Goal: Task Accomplishment & Management: Manage account settings

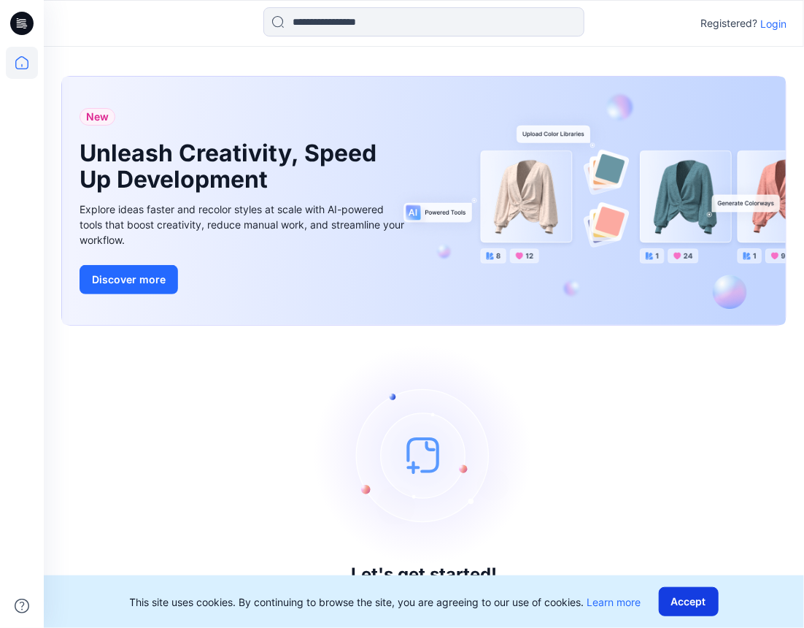
click at [705, 609] on button "Accept" at bounding box center [689, 601] width 60 height 29
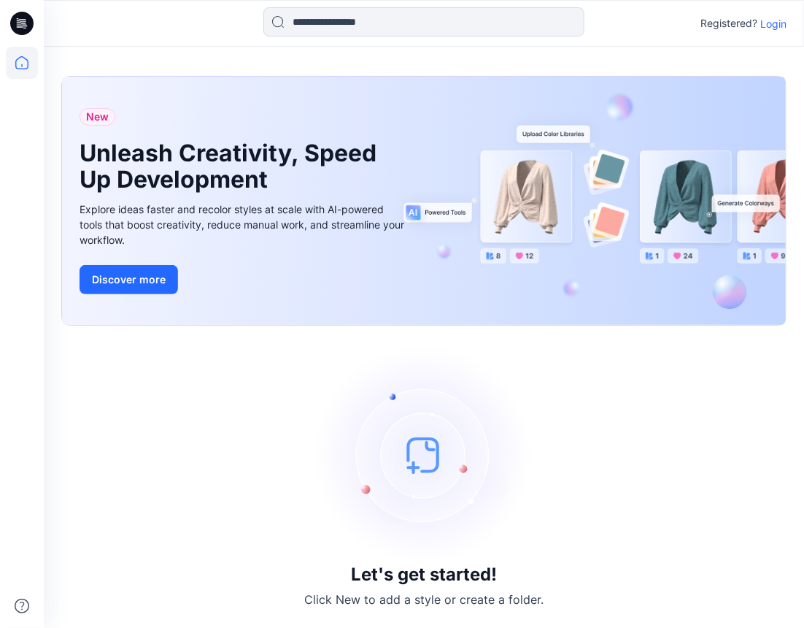
click at [775, 26] on p "Login" at bounding box center [774, 23] width 26 height 15
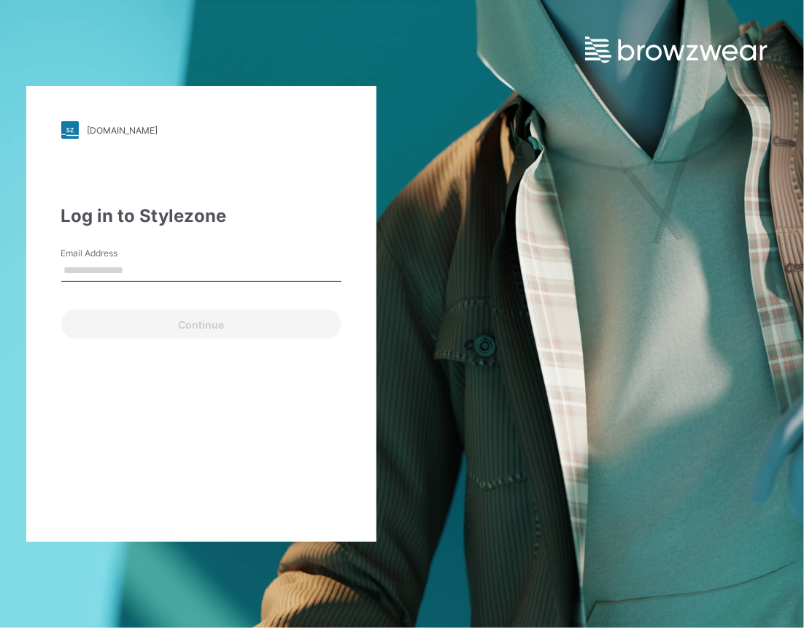
click at [187, 269] on input "Email Address" at bounding box center [201, 271] width 280 height 22
click at [97, 272] on input "Email Address" at bounding box center [201, 271] width 280 height 22
type input "**********"
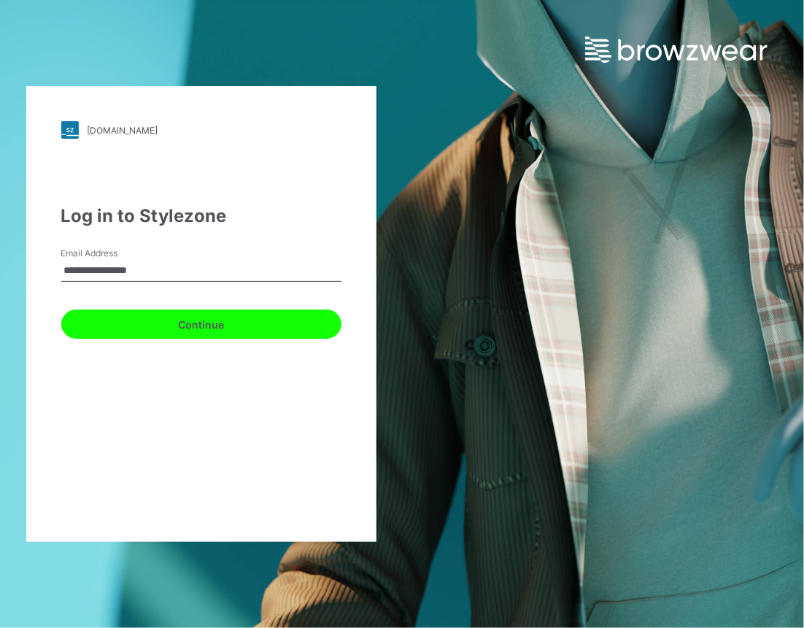
click at [115, 318] on button "Continue" at bounding box center [201, 323] width 280 height 29
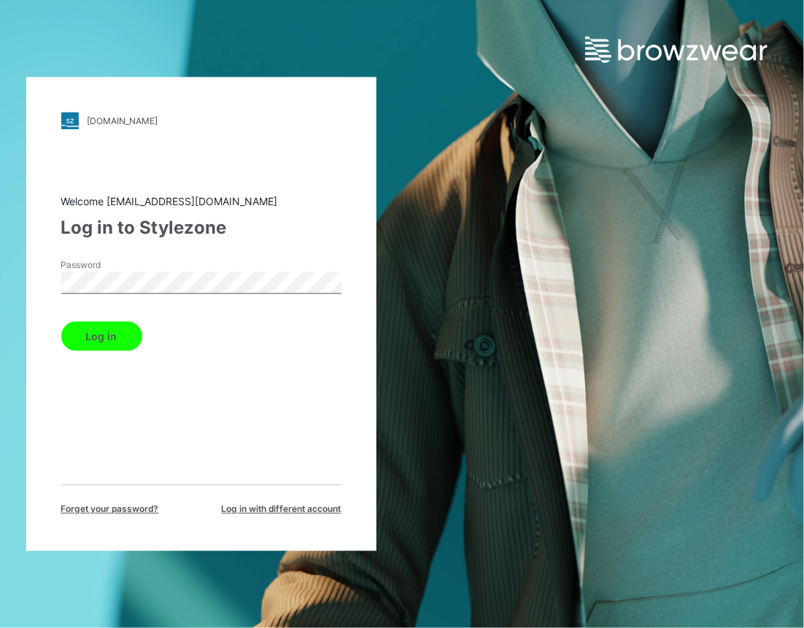
click at [107, 390] on div "Welcome 3dcad@kanetop.com Log in to Stylezone Password Log in Forget your passw…" at bounding box center [201, 355] width 280 height 322
click at [117, 332] on button "Log in" at bounding box center [101, 336] width 81 height 29
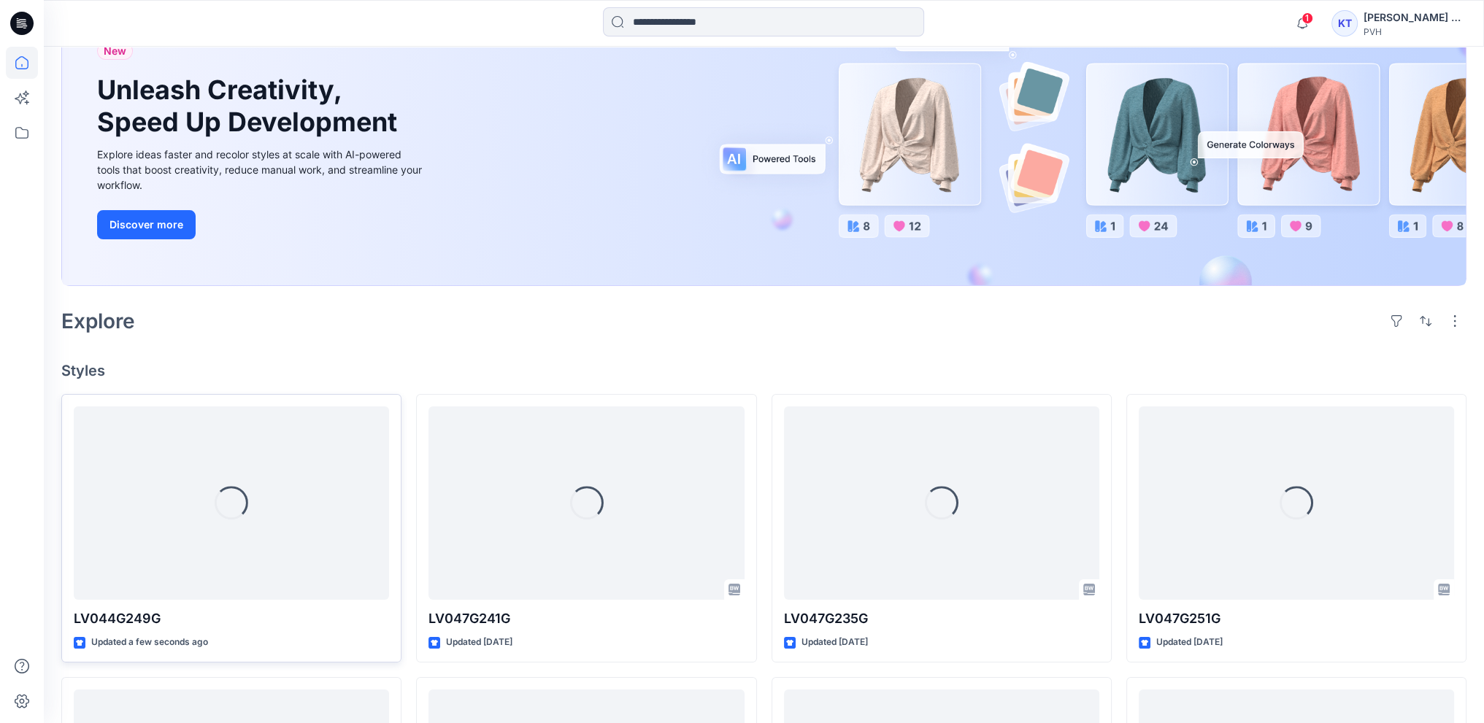
scroll to position [292, 0]
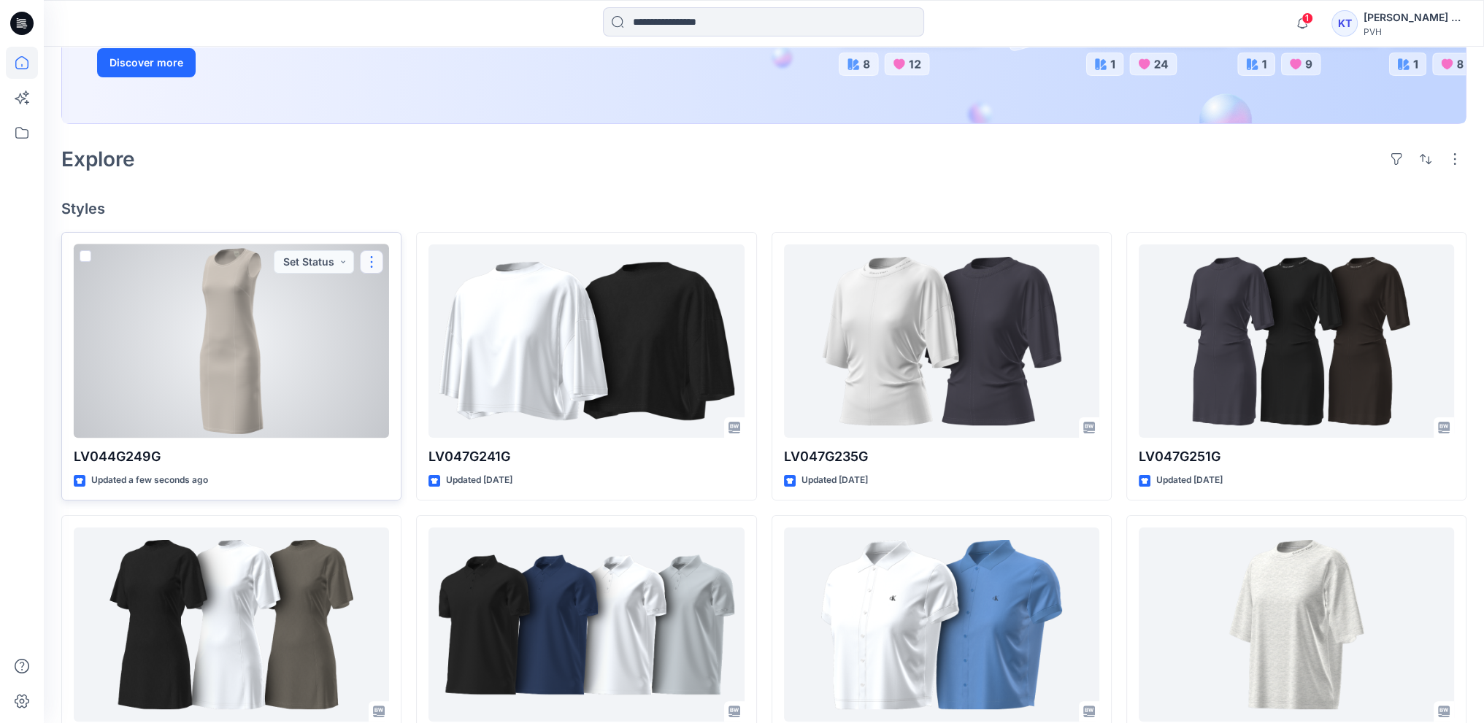
click at [374, 261] on button "button" at bounding box center [371, 261] width 23 height 23
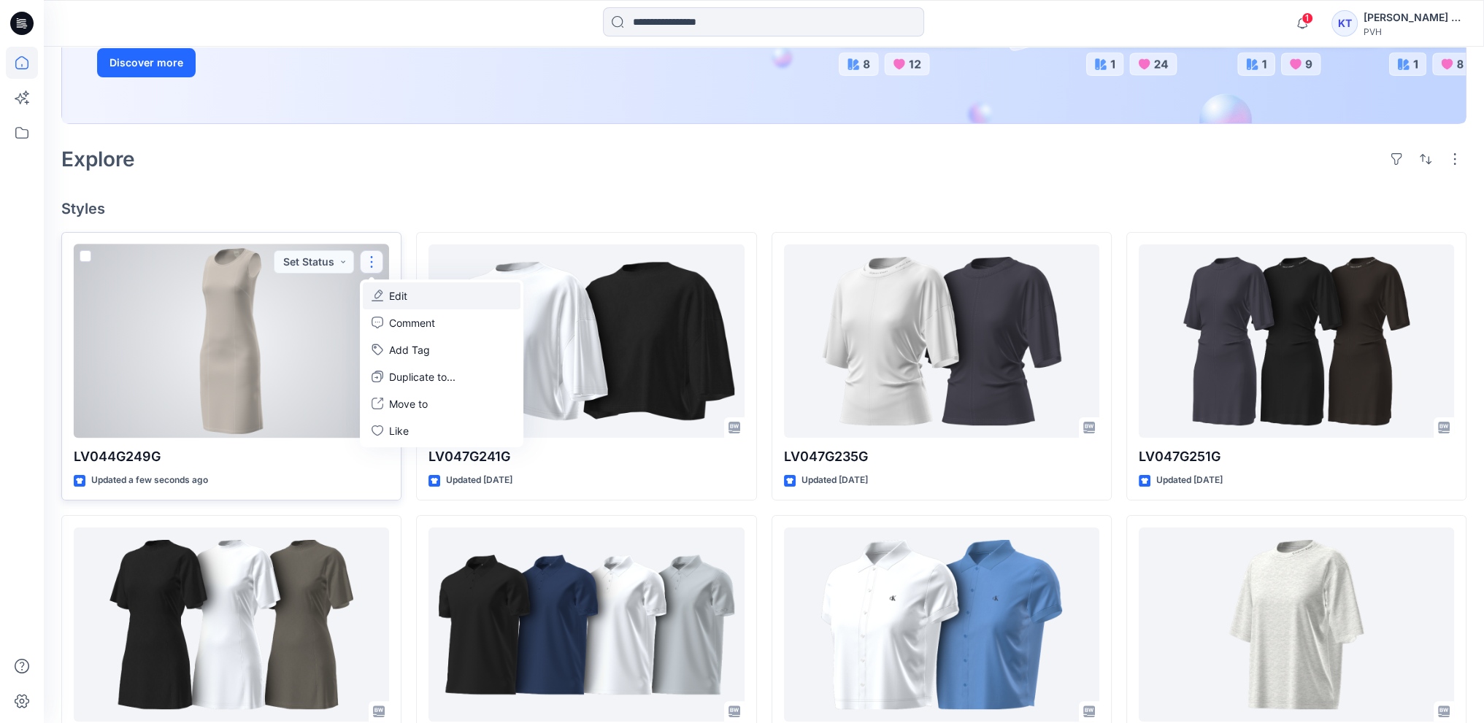
click at [417, 294] on button "Edit" at bounding box center [442, 295] width 158 height 27
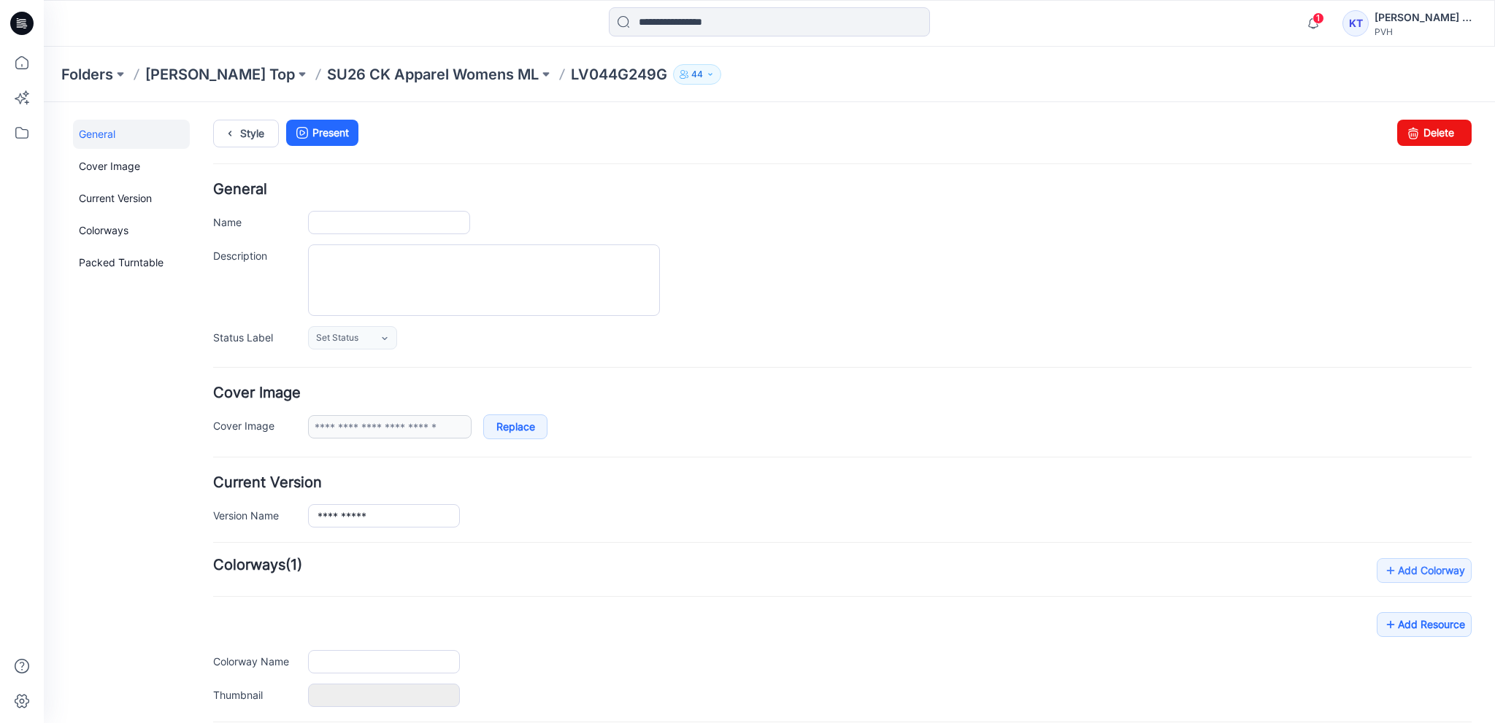
type input "**********"
type input "***"
type input "**********"
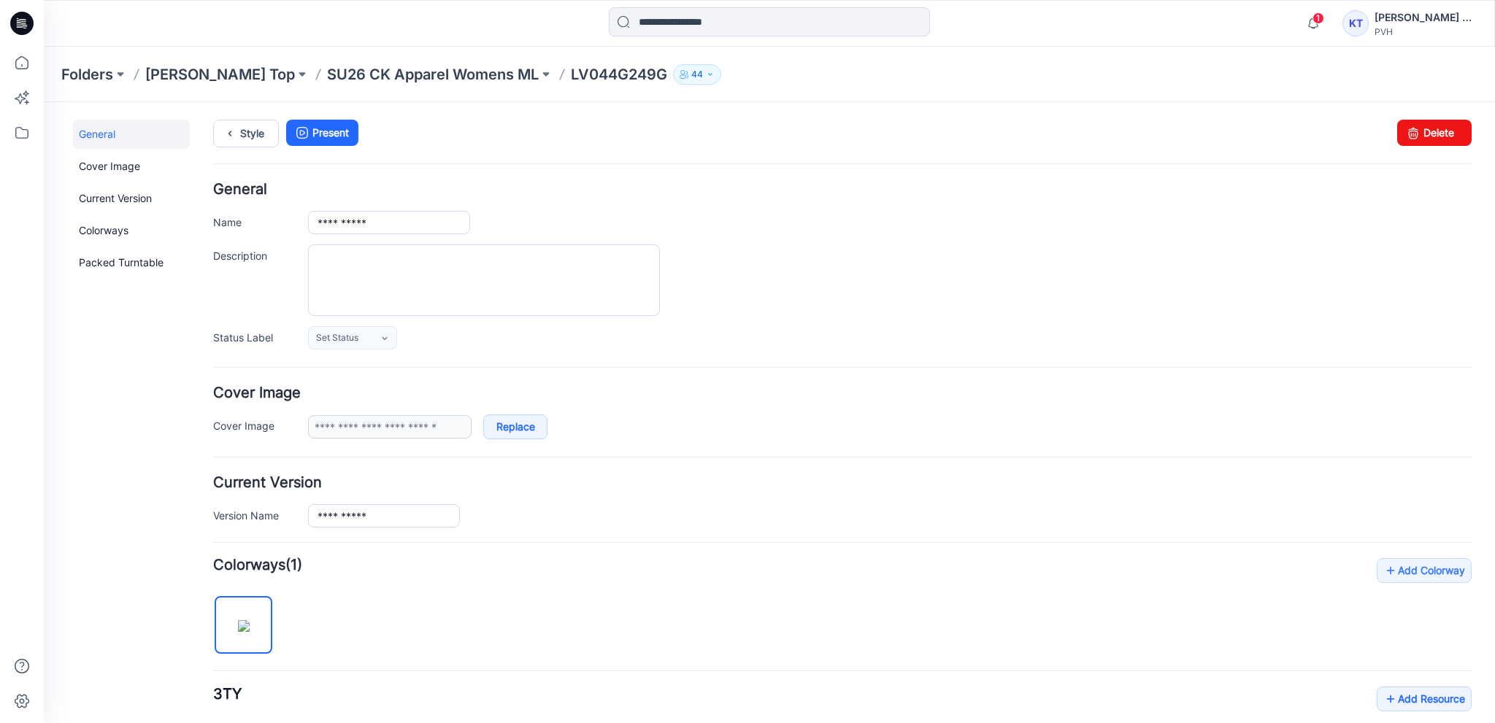
drag, startPoint x: 91, startPoint y: 533, endPoint x: 199, endPoint y: 531, distance: 107.3
click at [91, 533] on div "General Cover Image Current Version Colorways Packed Turntable" at bounding box center [131, 580] width 117 height 921
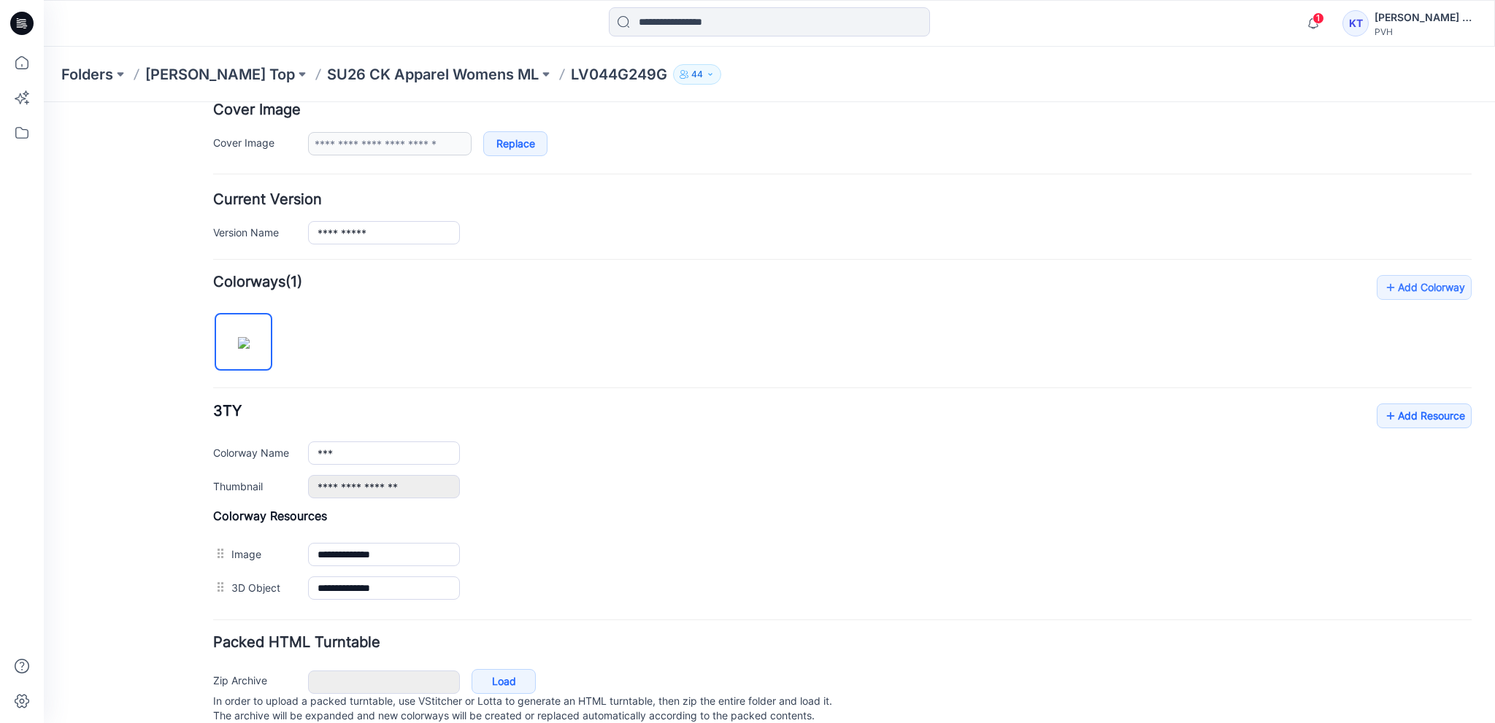
scroll to position [328, 0]
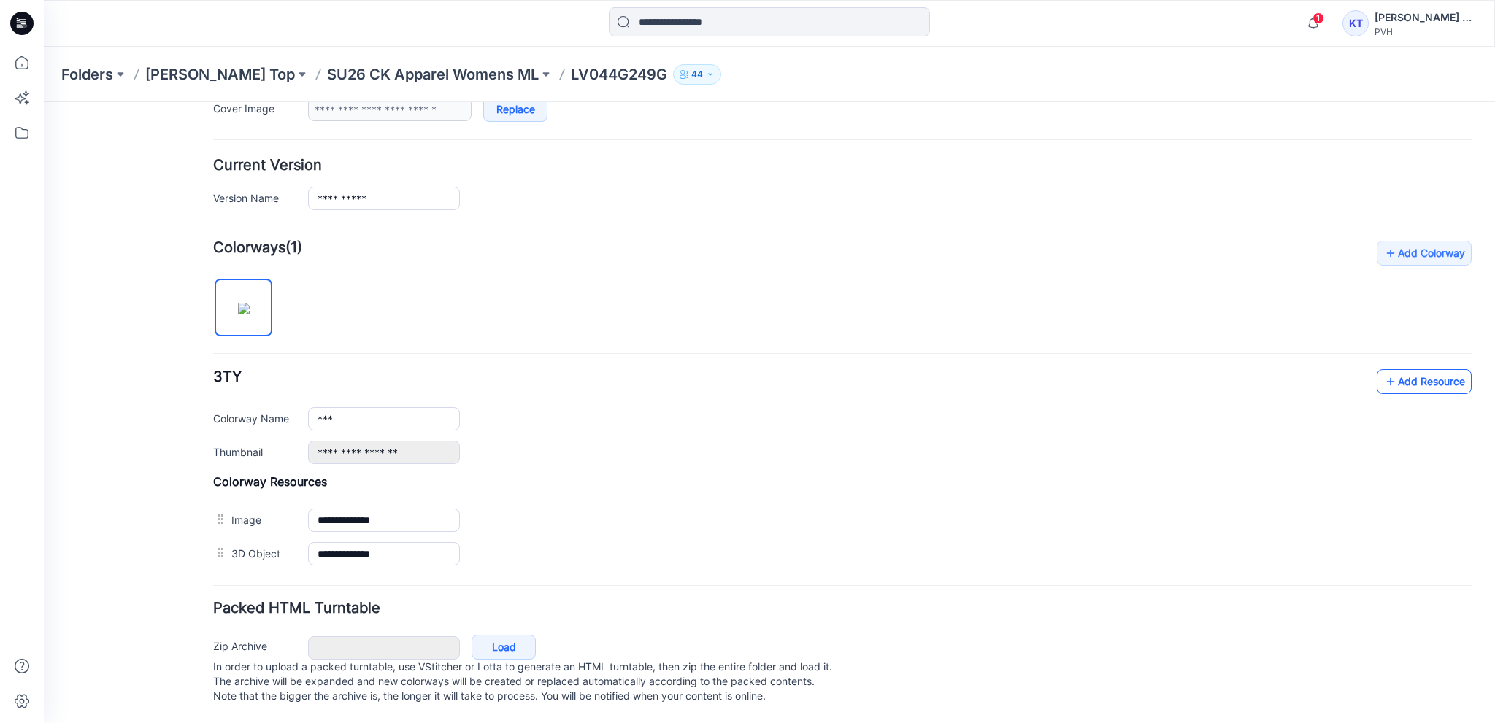
click at [793, 370] on icon at bounding box center [1390, 381] width 15 height 23
click at [793, 369] on link "Add Resource" at bounding box center [1424, 381] width 95 height 25
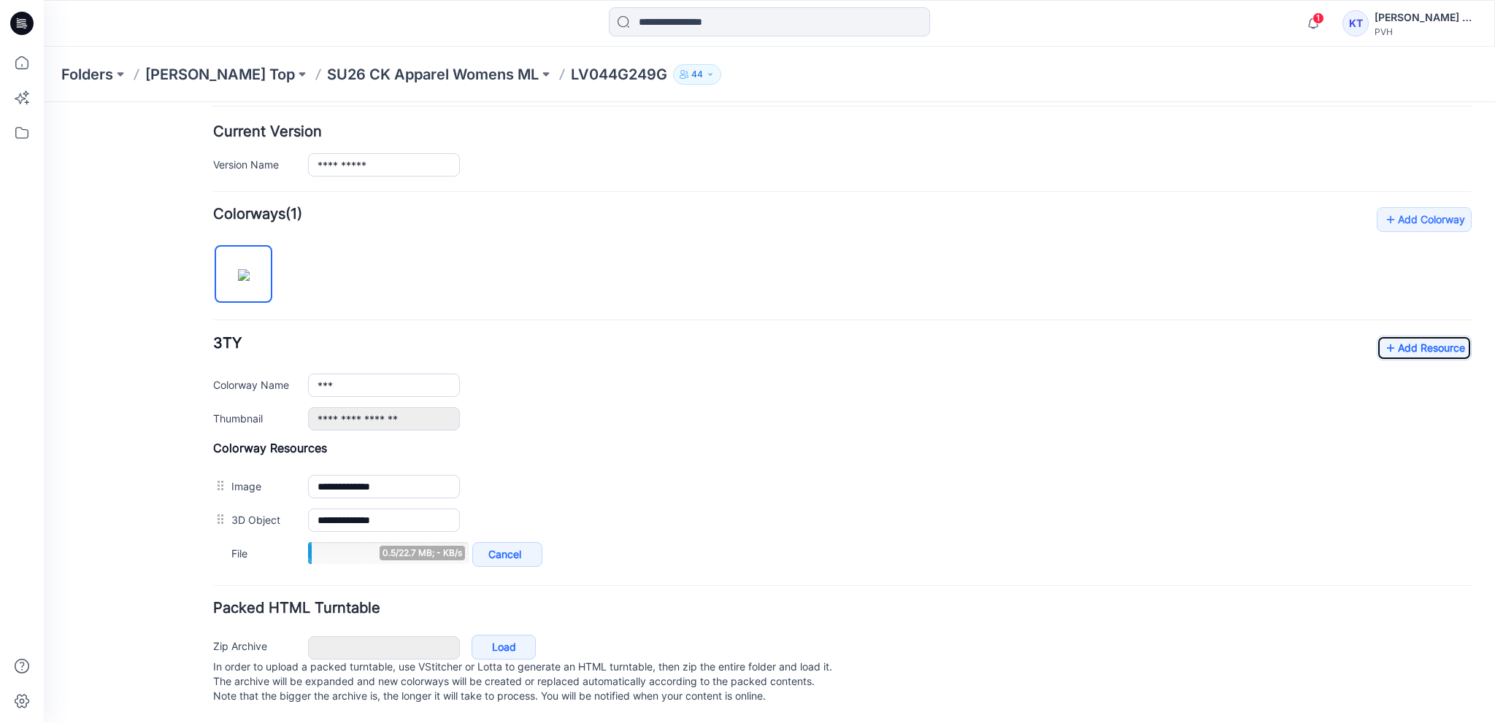
scroll to position [362, 0]
click at [793, 336] on link "Add Resource" at bounding box center [1424, 348] width 95 height 25
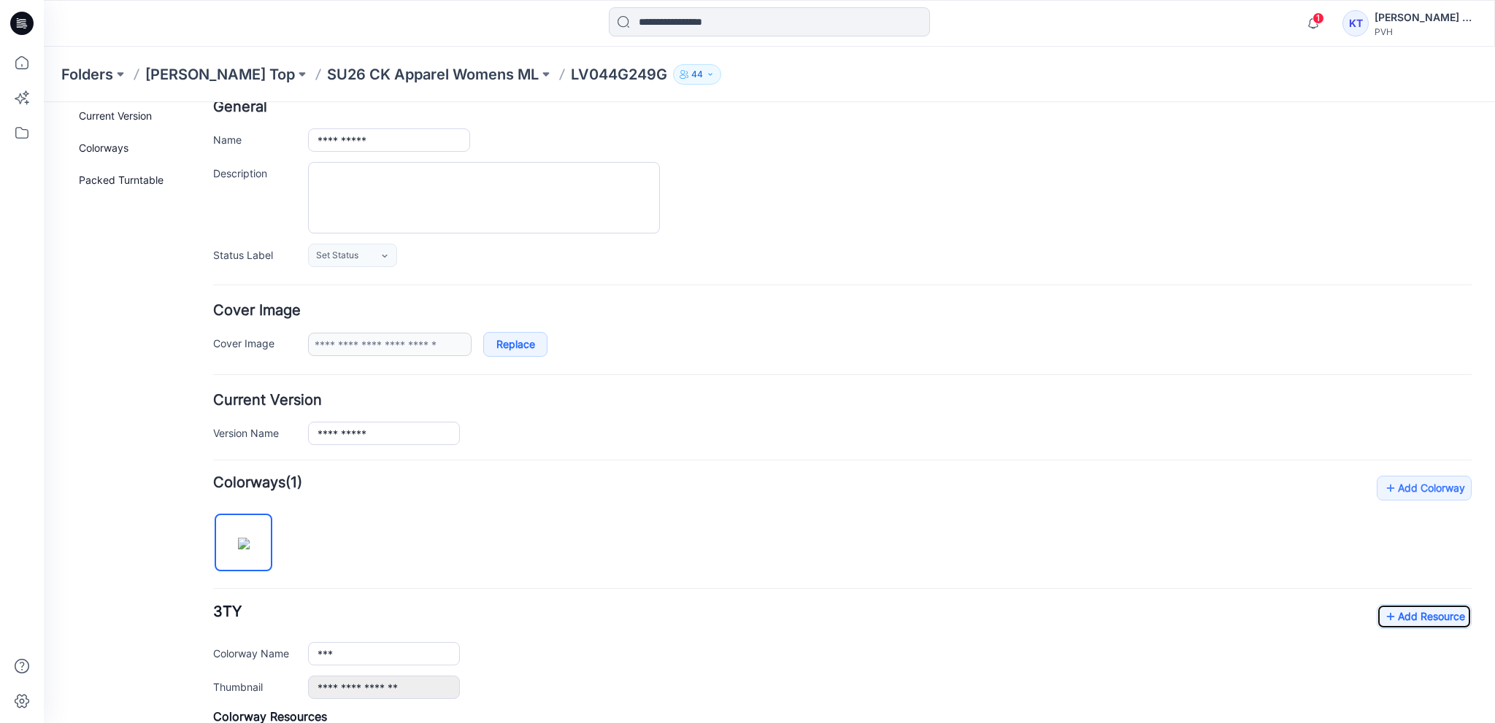
scroll to position [0, 0]
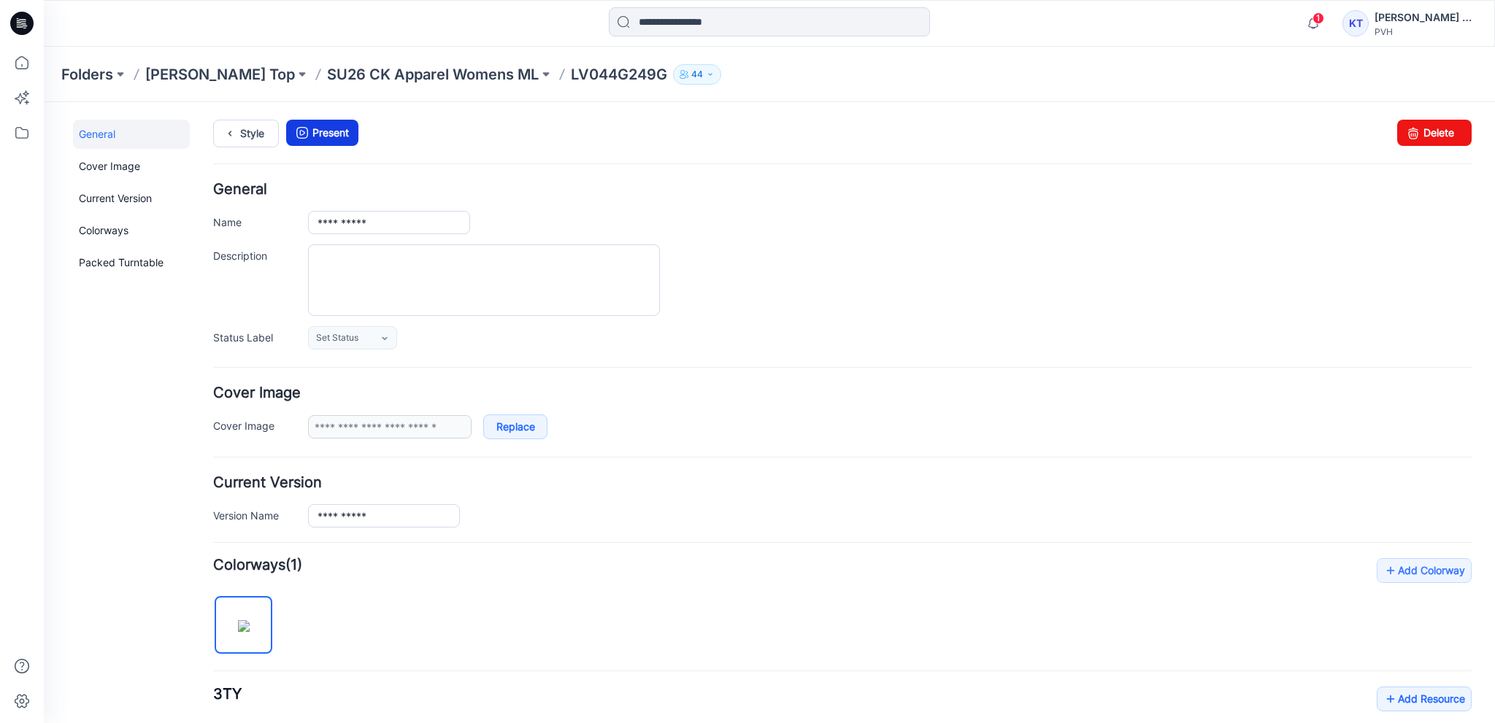
click at [324, 130] on link "Present" at bounding box center [322, 133] width 72 height 26
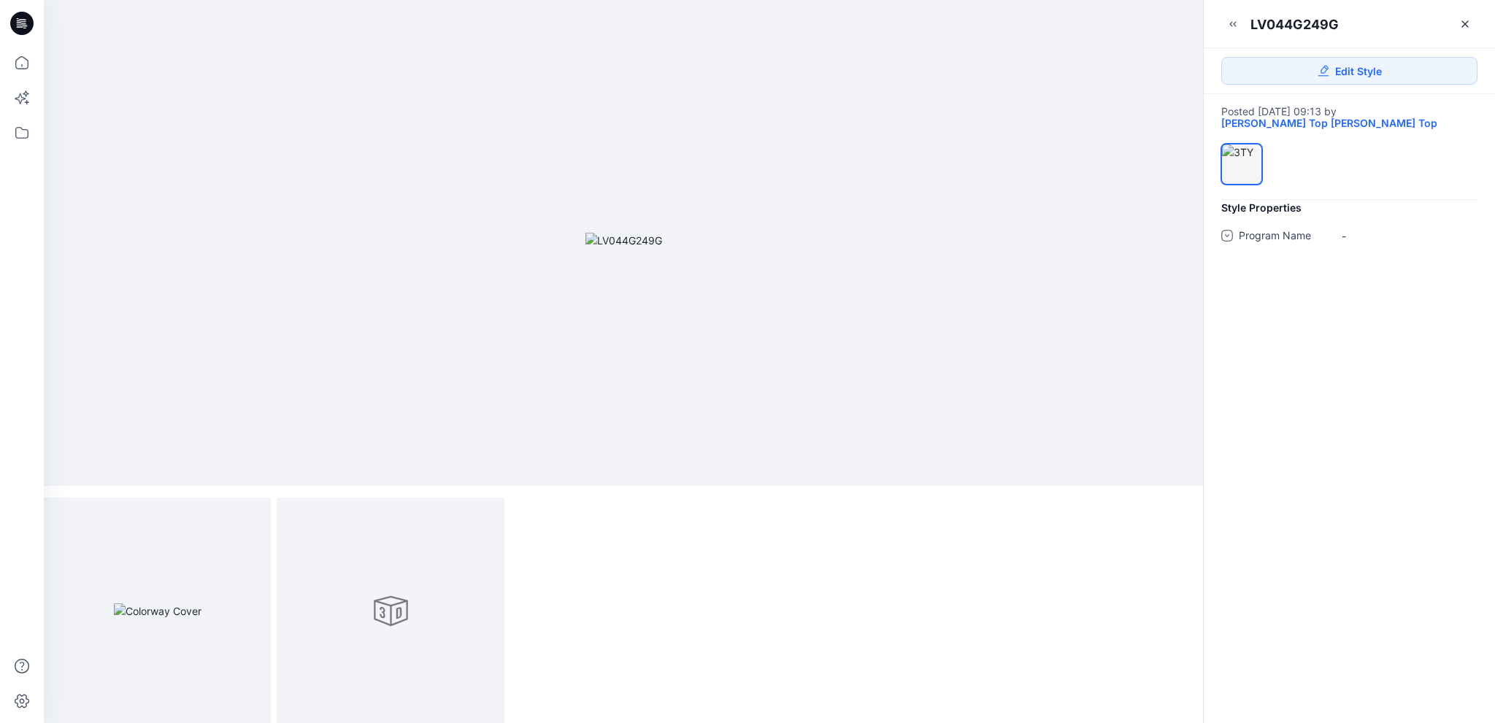
scroll to position [6, 0]
click at [1466, 26] on icon at bounding box center [1465, 24] width 12 height 12
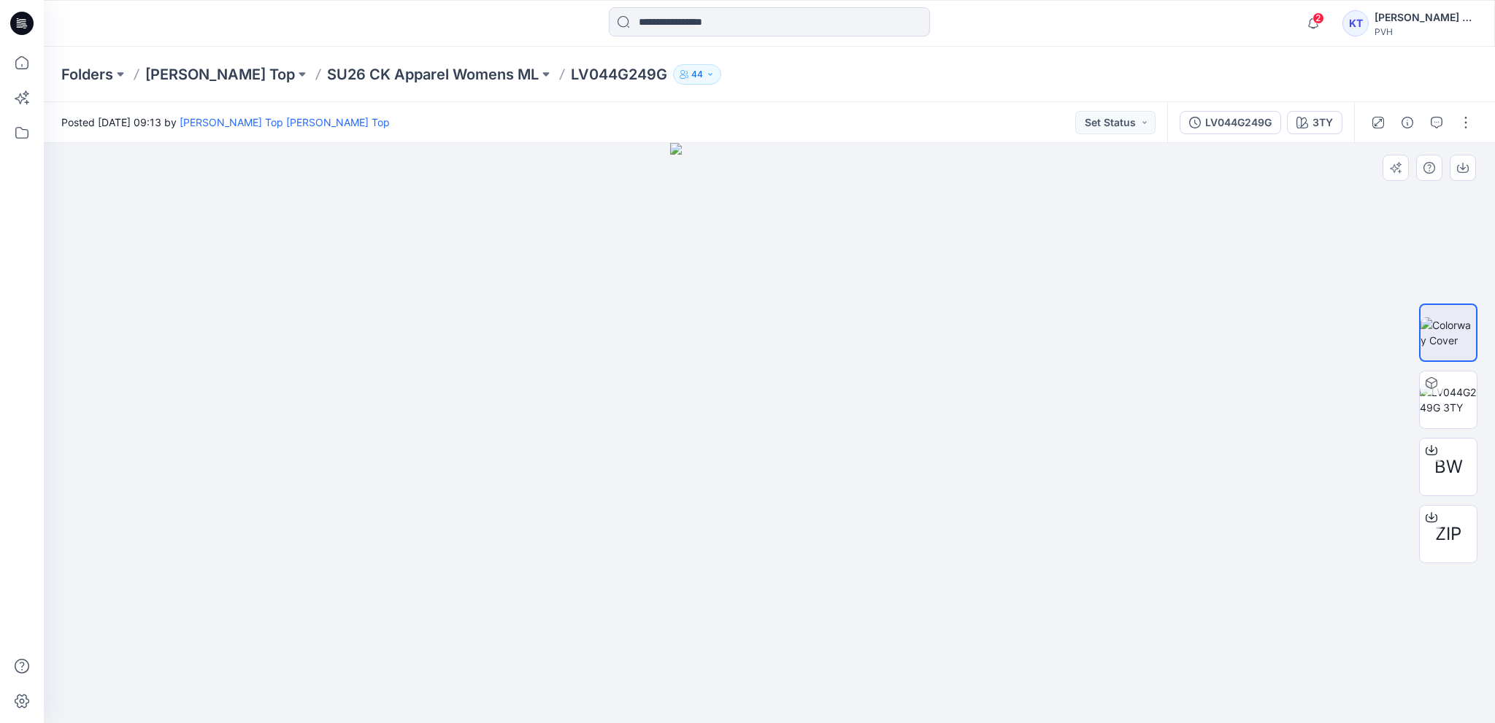
click at [274, 401] on div at bounding box center [769, 433] width 1451 height 580
click at [403, 75] on p "SU26 CK Apparel Womens ML" at bounding box center [433, 74] width 212 height 20
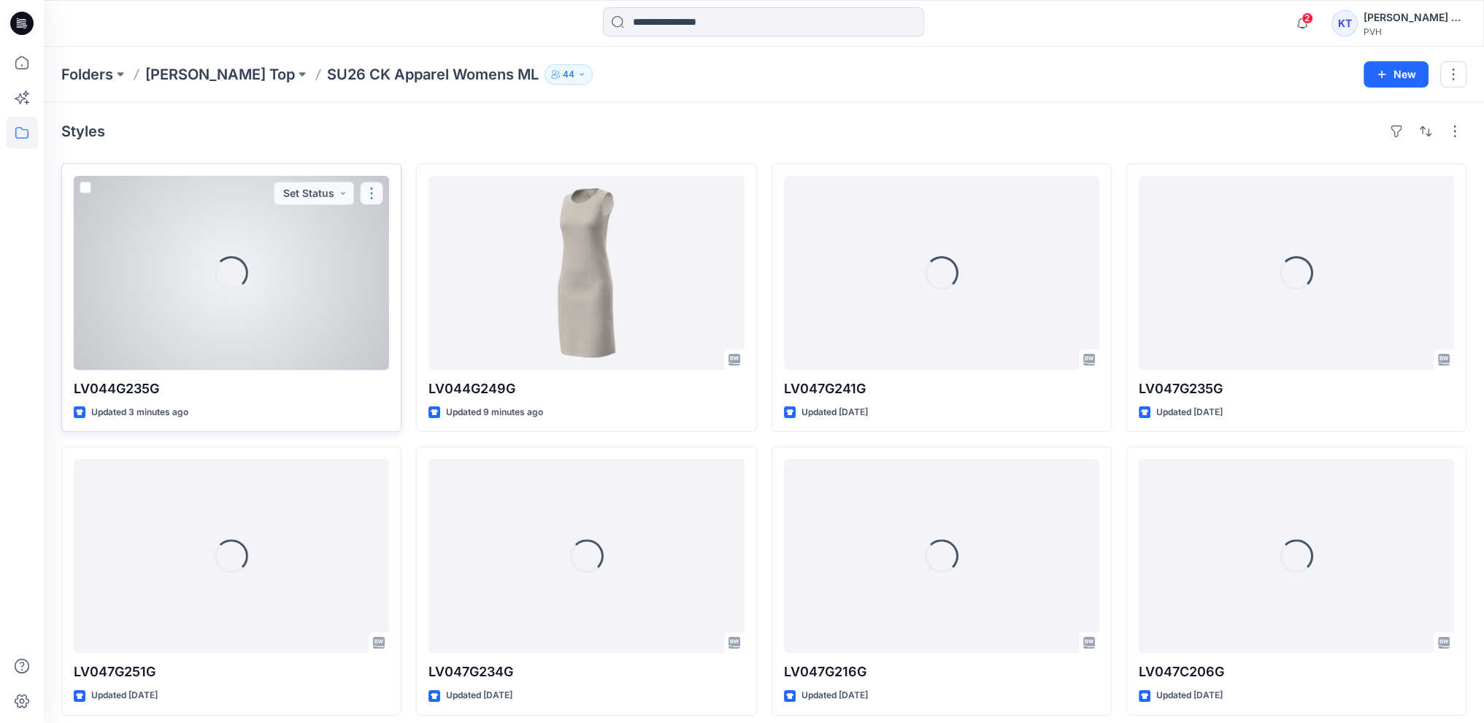
click at [377, 193] on button "button" at bounding box center [371, 193] width 23 height 23
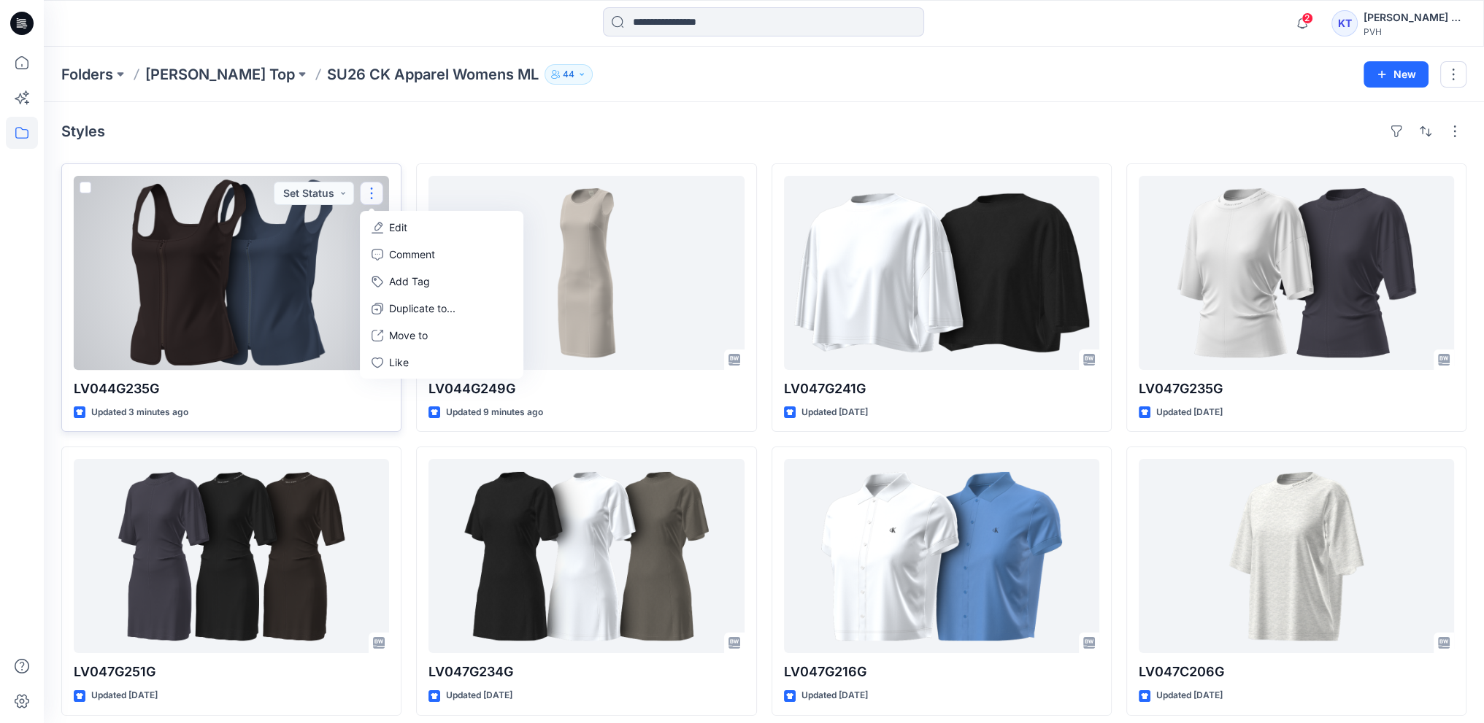
click at [407, 224] on p "Edit" at bounding box center [398, 227] width 18 height 15
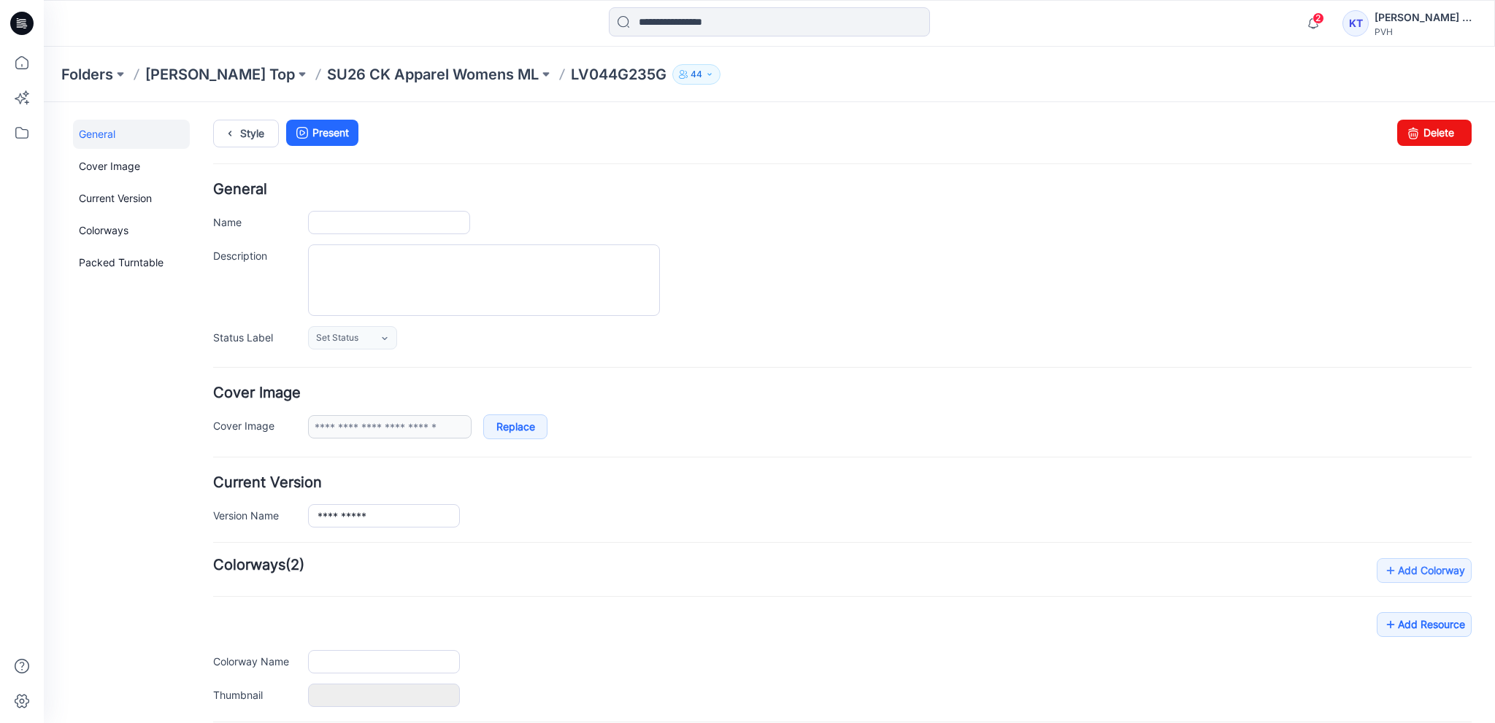
type input "**********"
type input "***"
type input "**********"
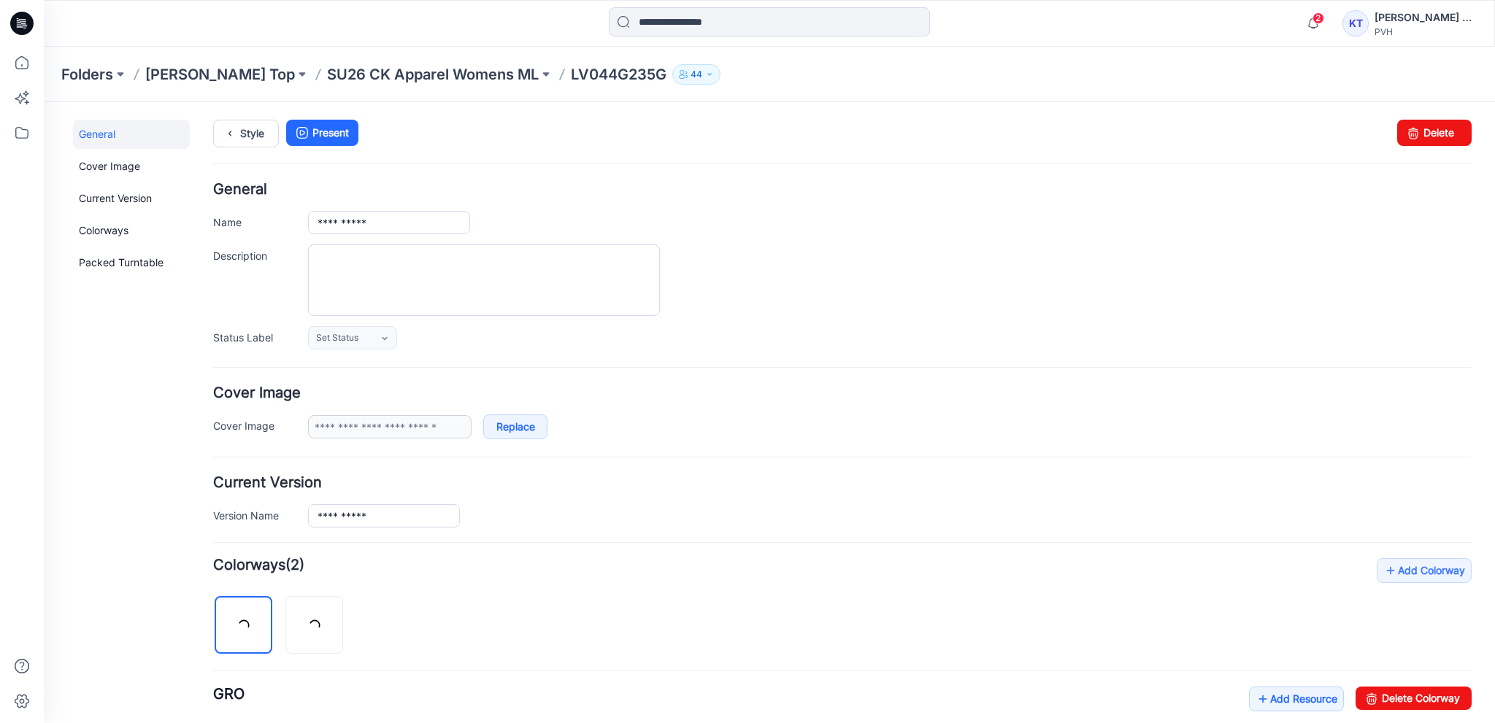
scroll to position [292, 0]
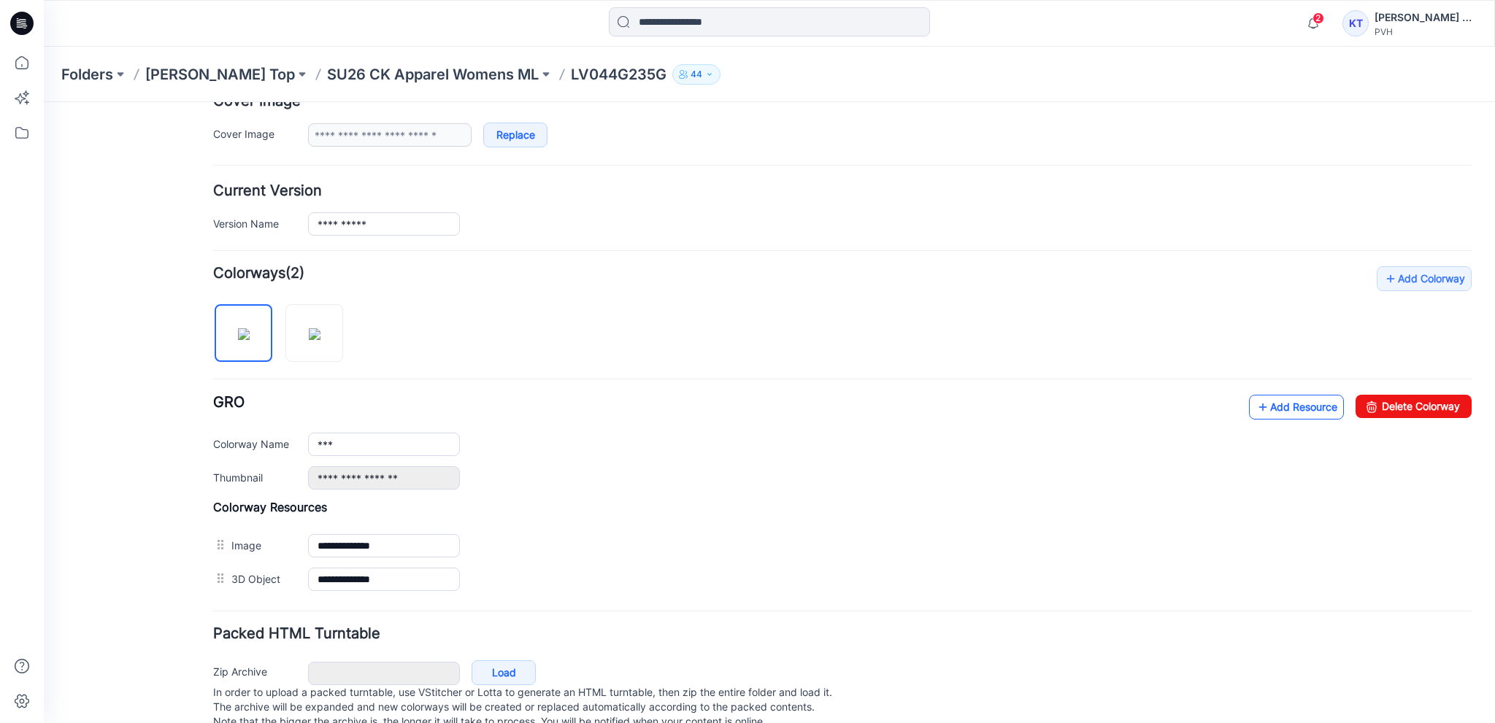
click at [1304, 409] on link "Add Resource" at bounding box center [1296, 407] width 95 height 25
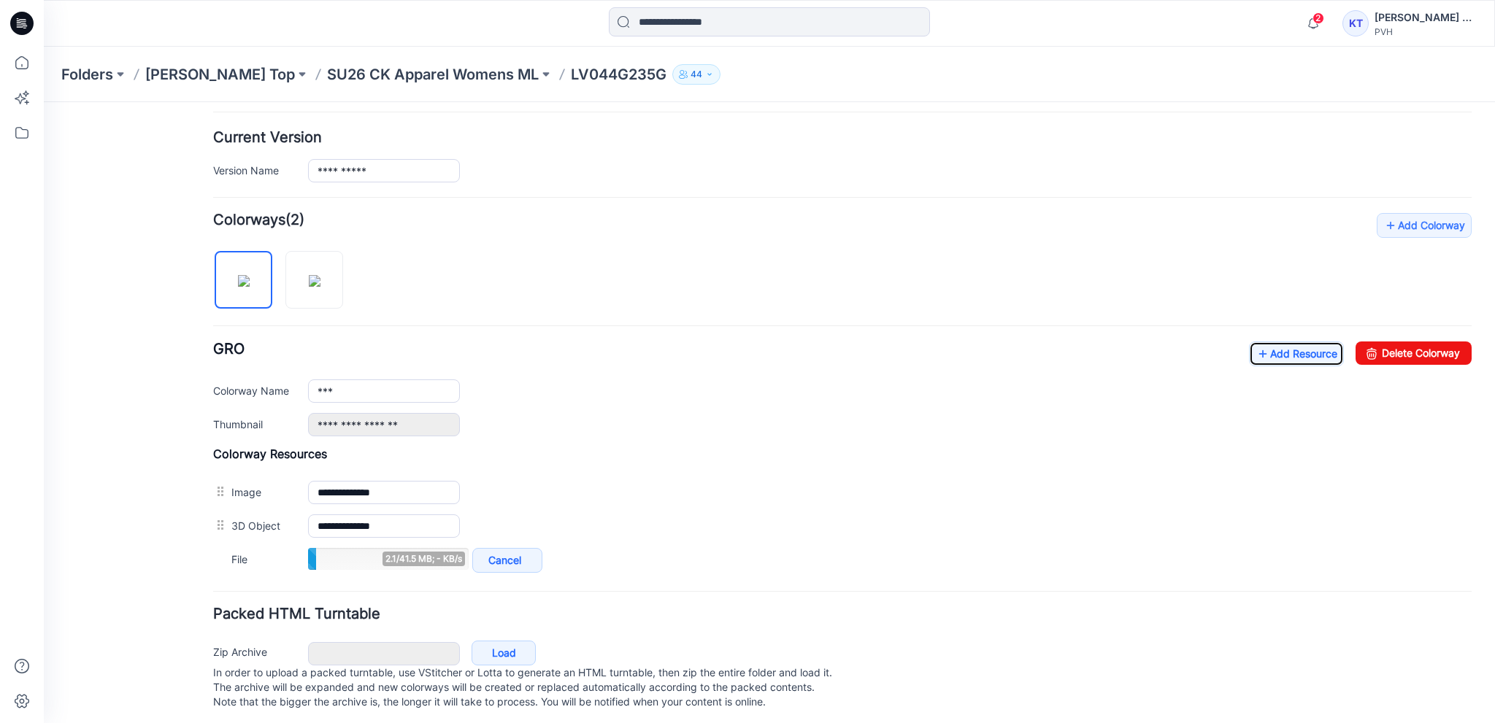
scroll to position [362, 0]
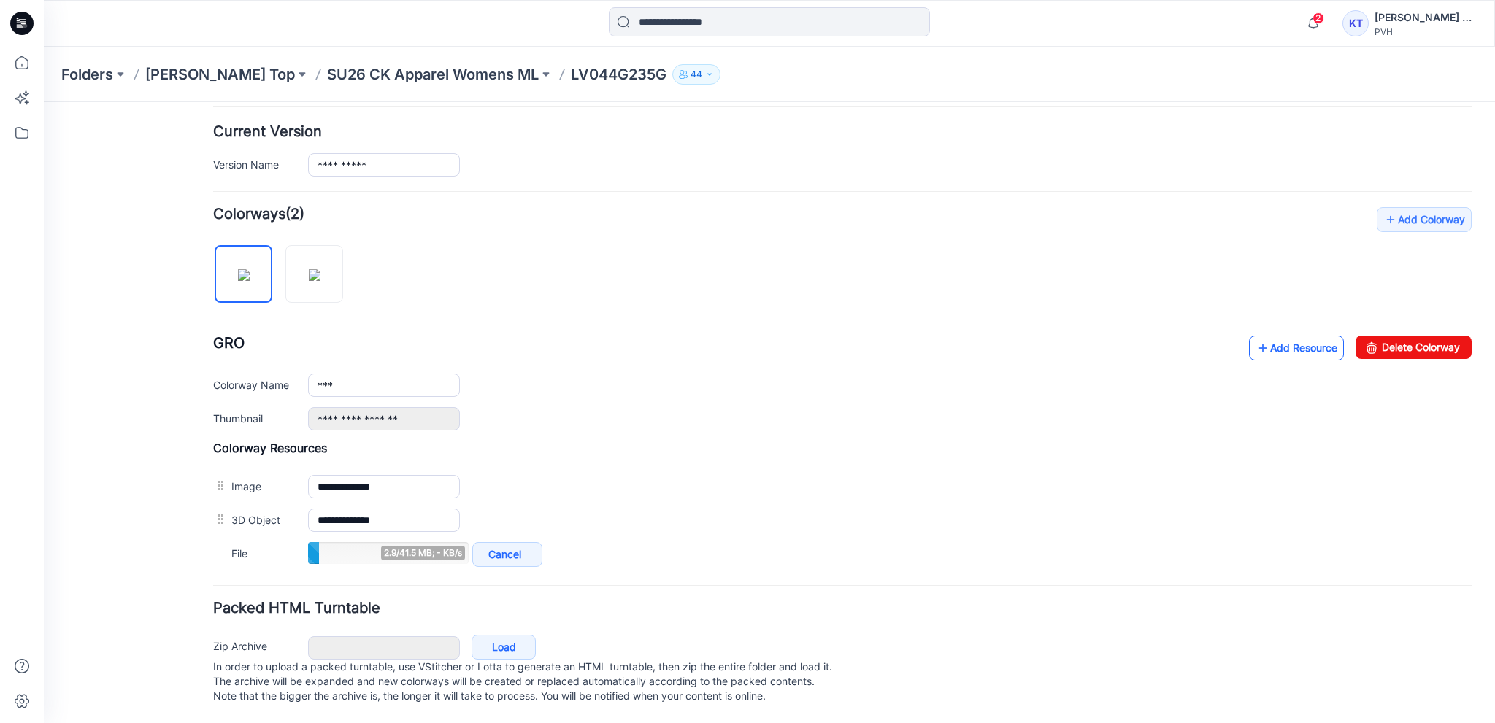
click at [1263, 336] on link "Add Resource" at bounding box center [1296, 348] width 95 height 25
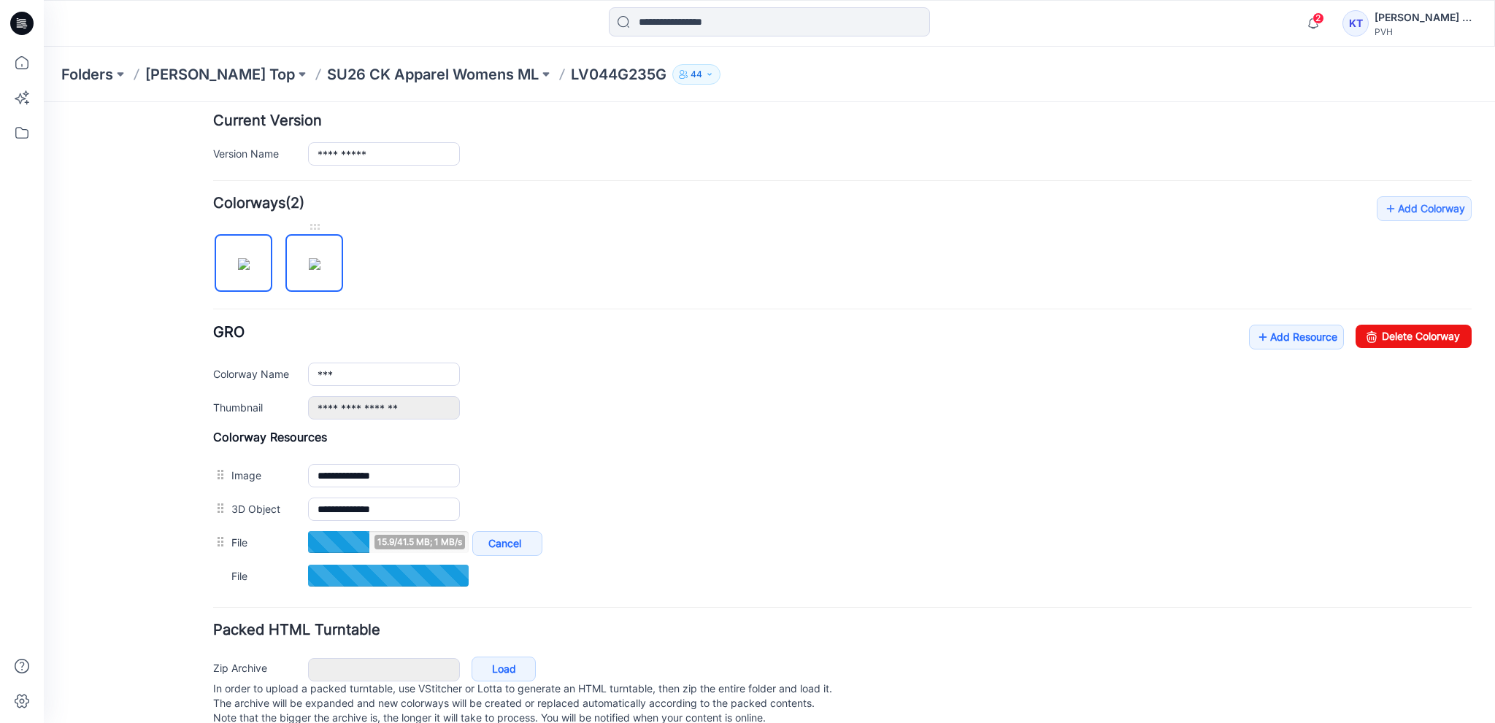
click at [320, 266] on img at bounding box center [315, 264] width 12 height 12
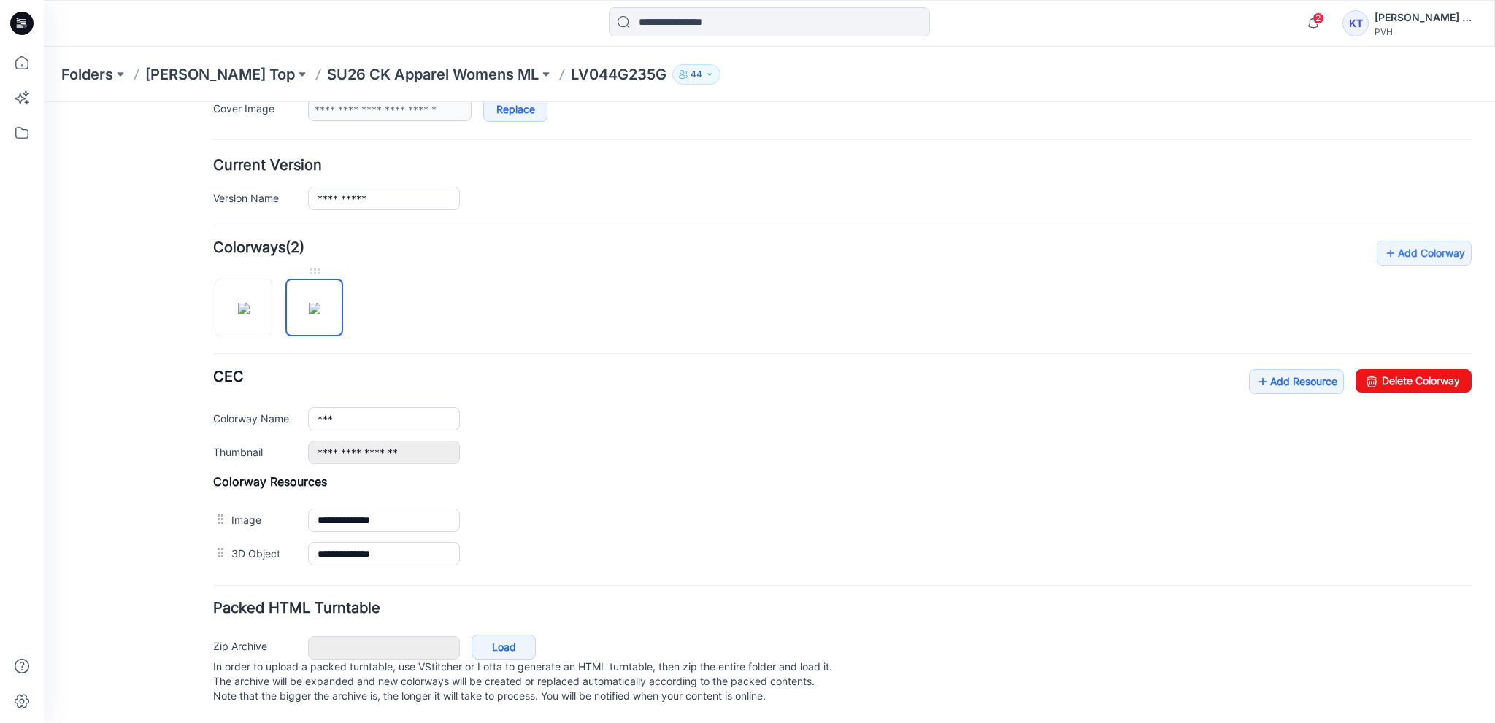
scroll to position [328, 0]
click at [250, 303] on img at bounding box center [244, 309] width 12 height 12
type input "***"
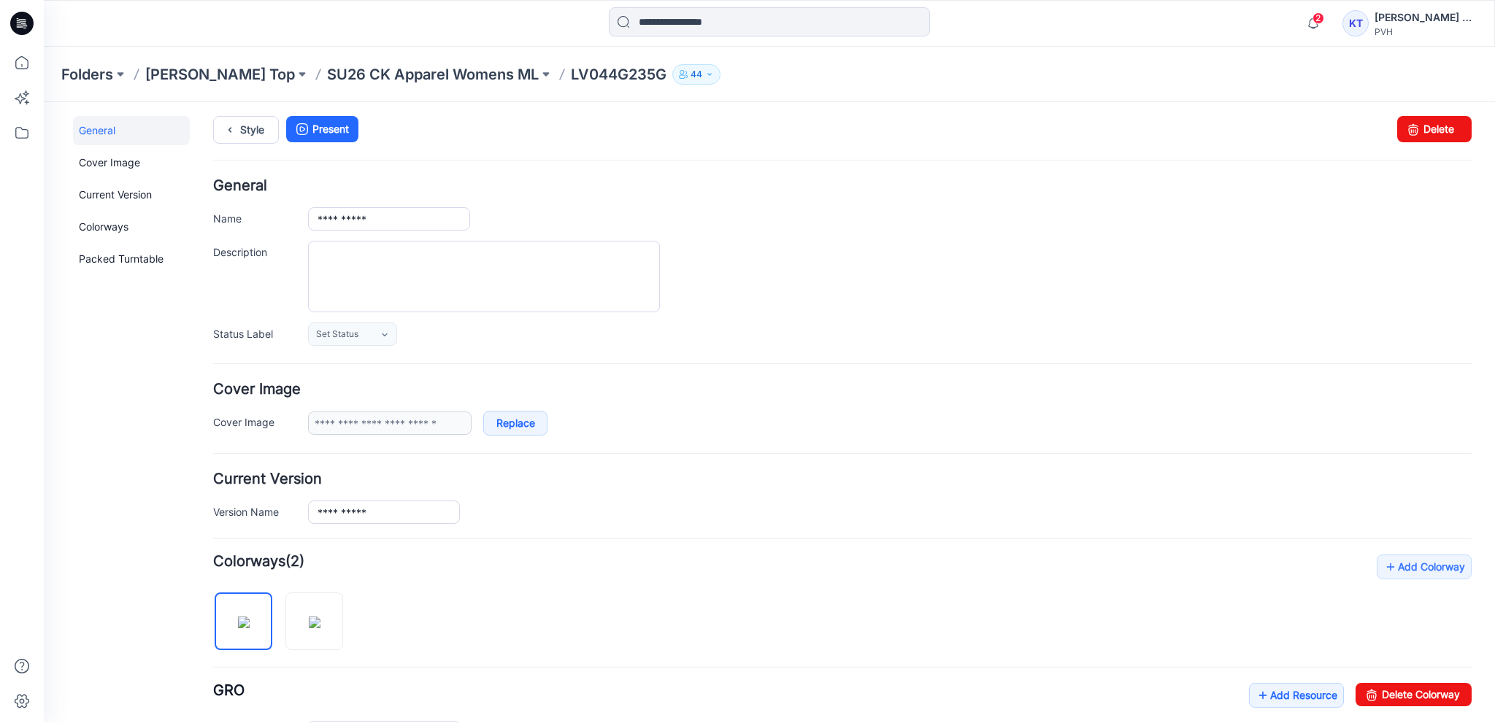
scroll to position [0, 0]
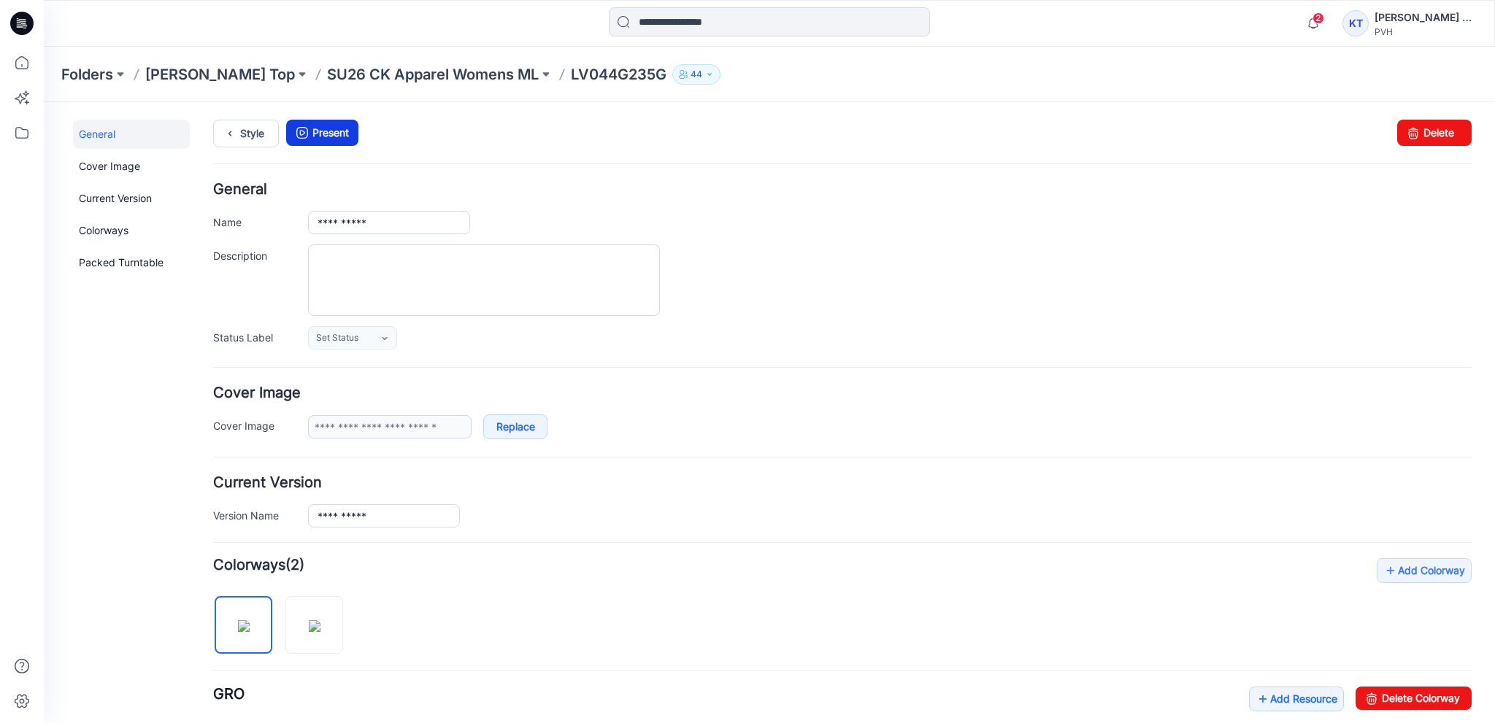
click at [322, 126] on link "Present" at bounding box center [322, 133] width 72 height 26
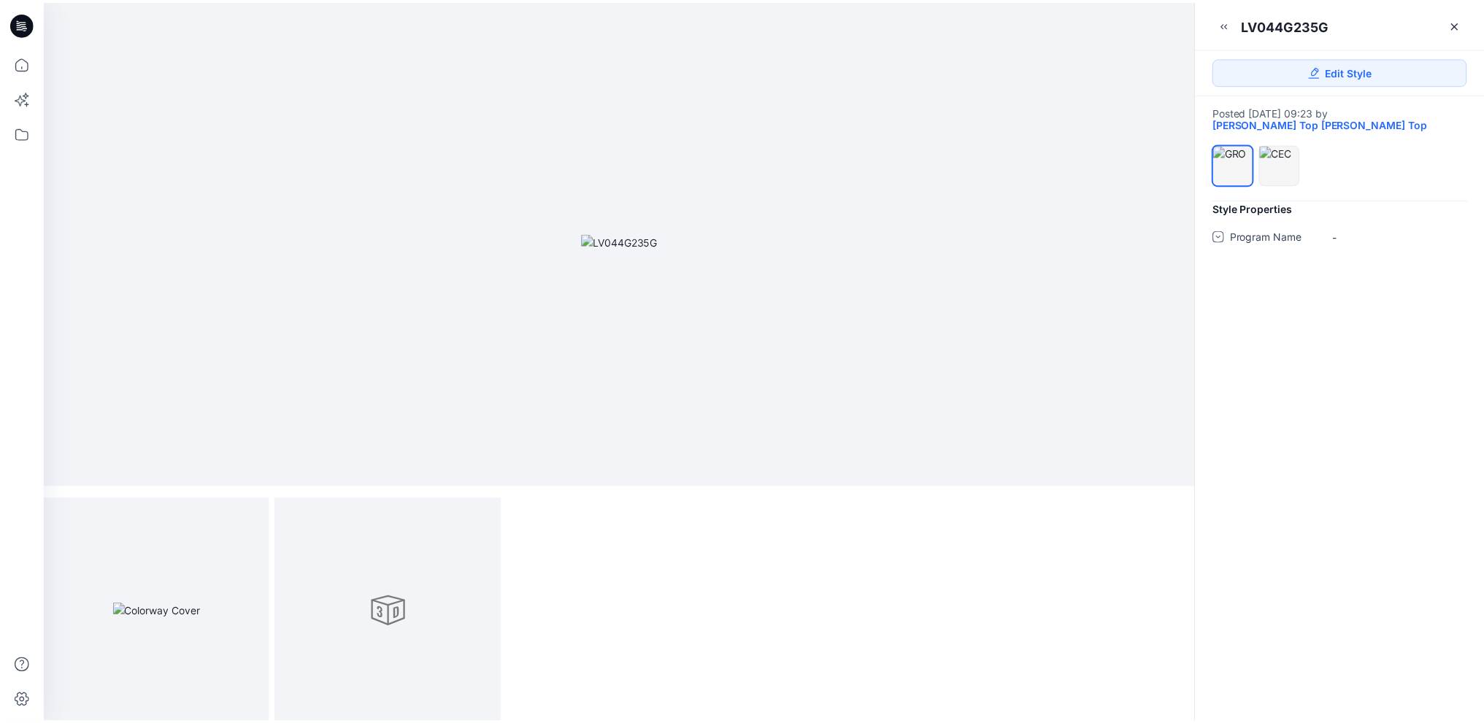
scroll to position [6, 0]
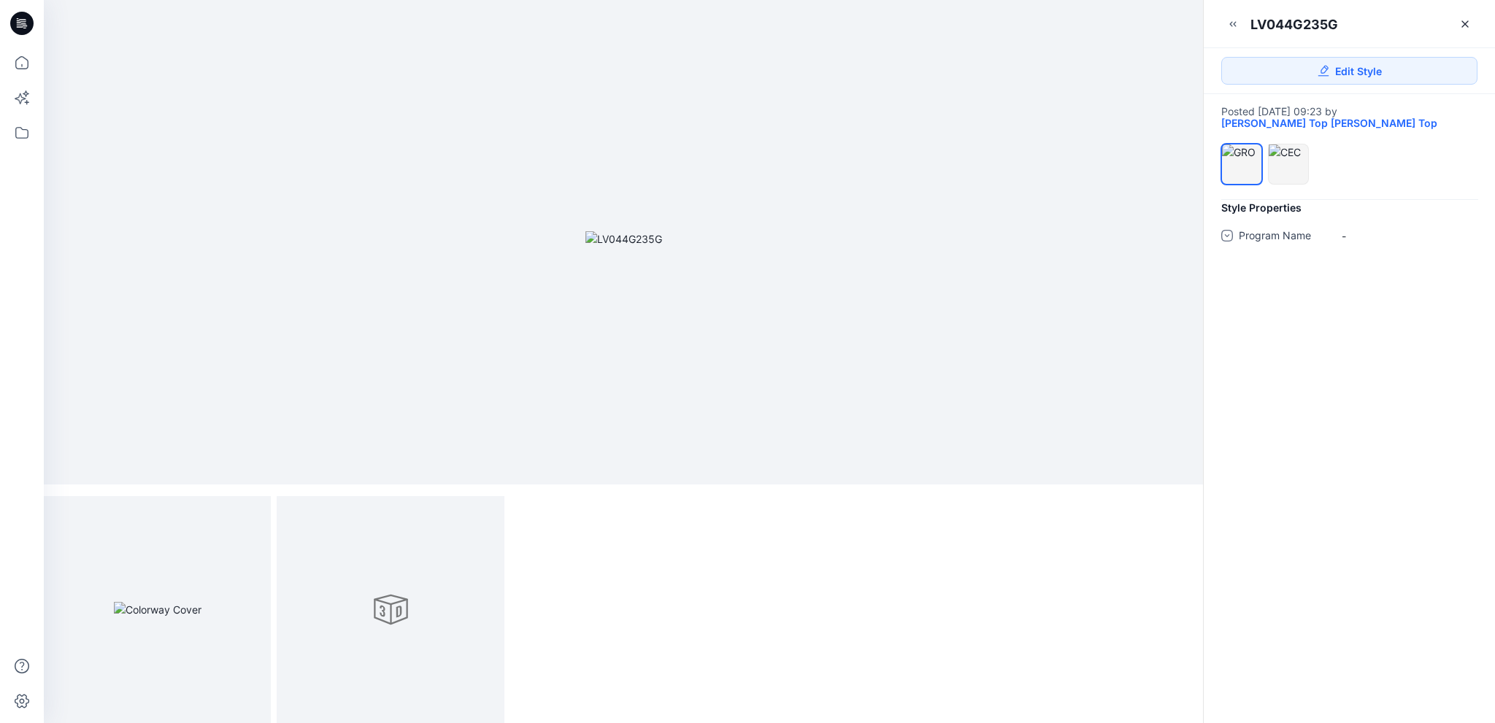
click at [23, 20] on icon at bounding box center [21, 23] width 23 height 47
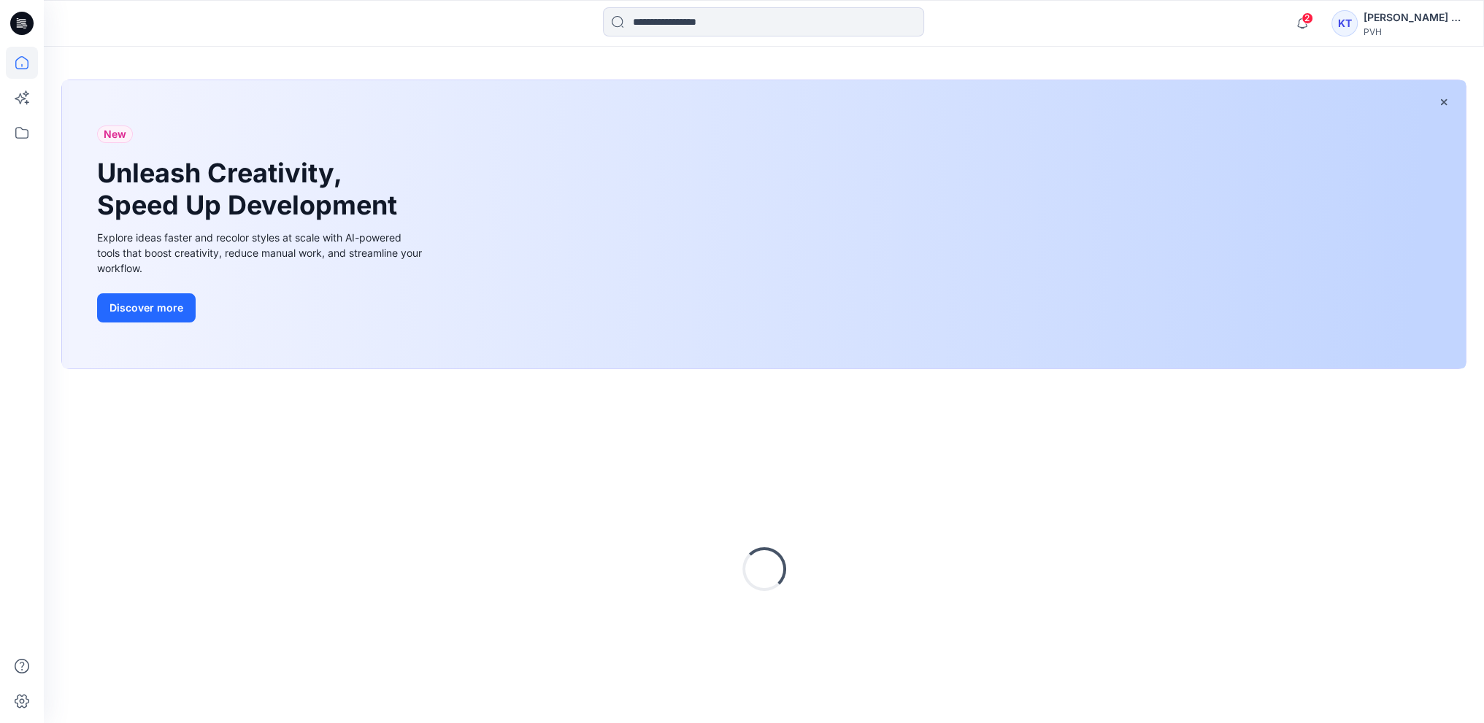
scroll to position [73, 0]
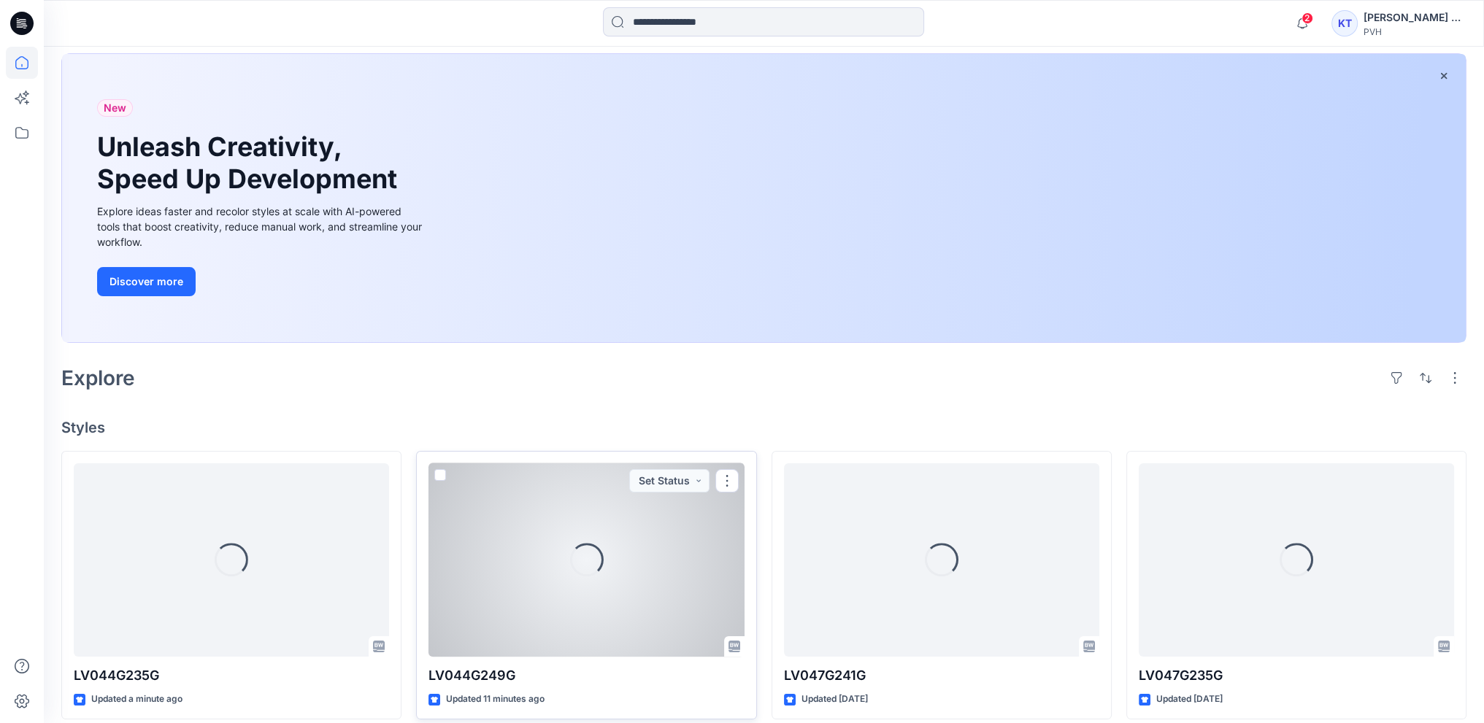
click at [612, 554] on div "Loading..." at bounding box center [585, 560] width 315 height 194
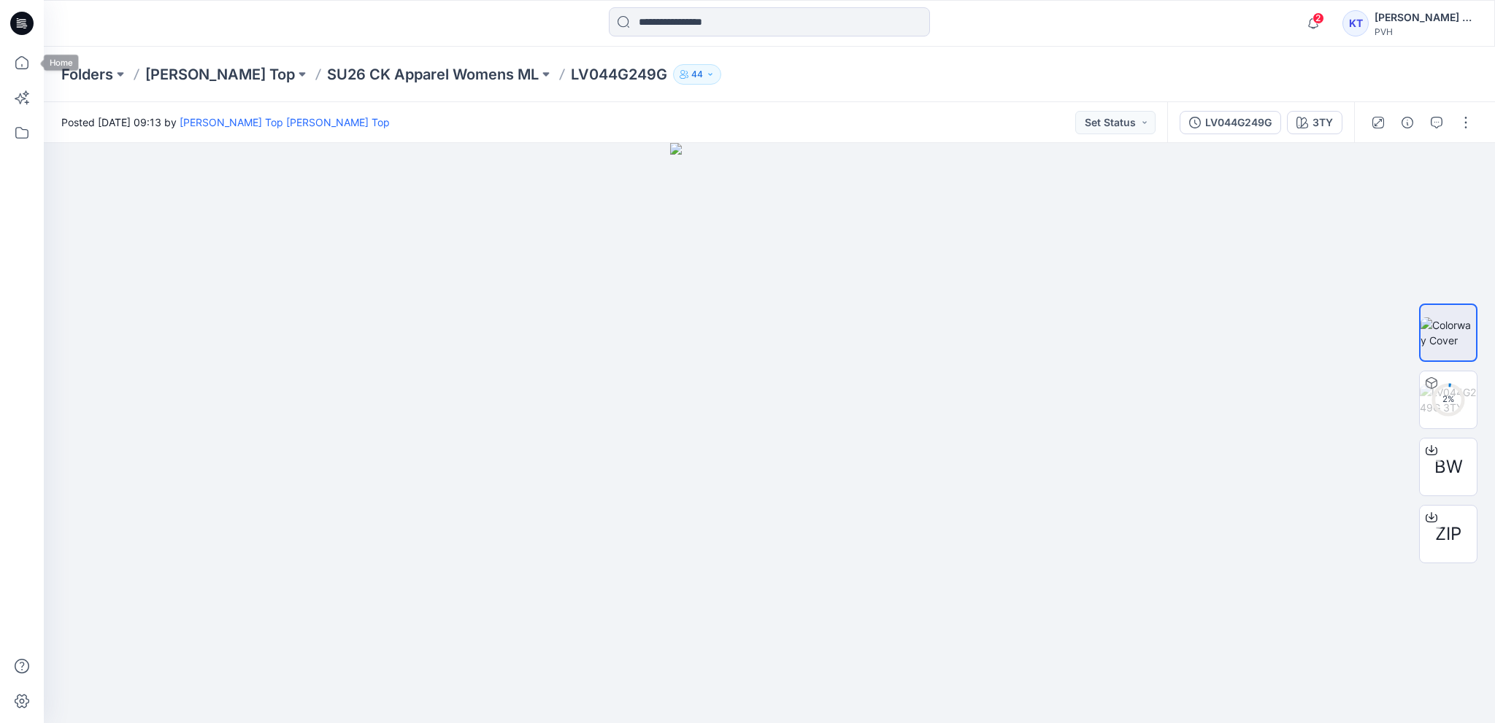
click at [25, 17] on icon at bounding box center [21, 23] width 23 height 23
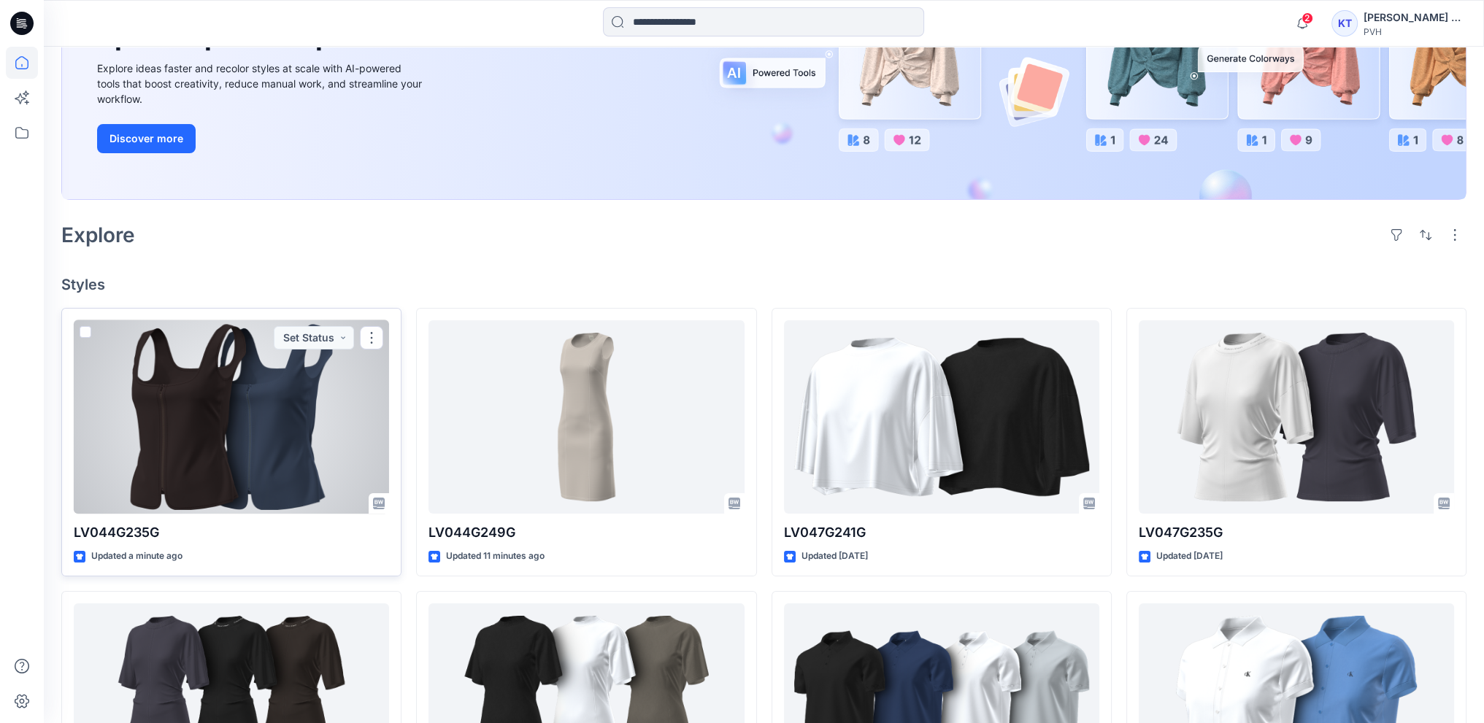
scroll to position [219, 0]
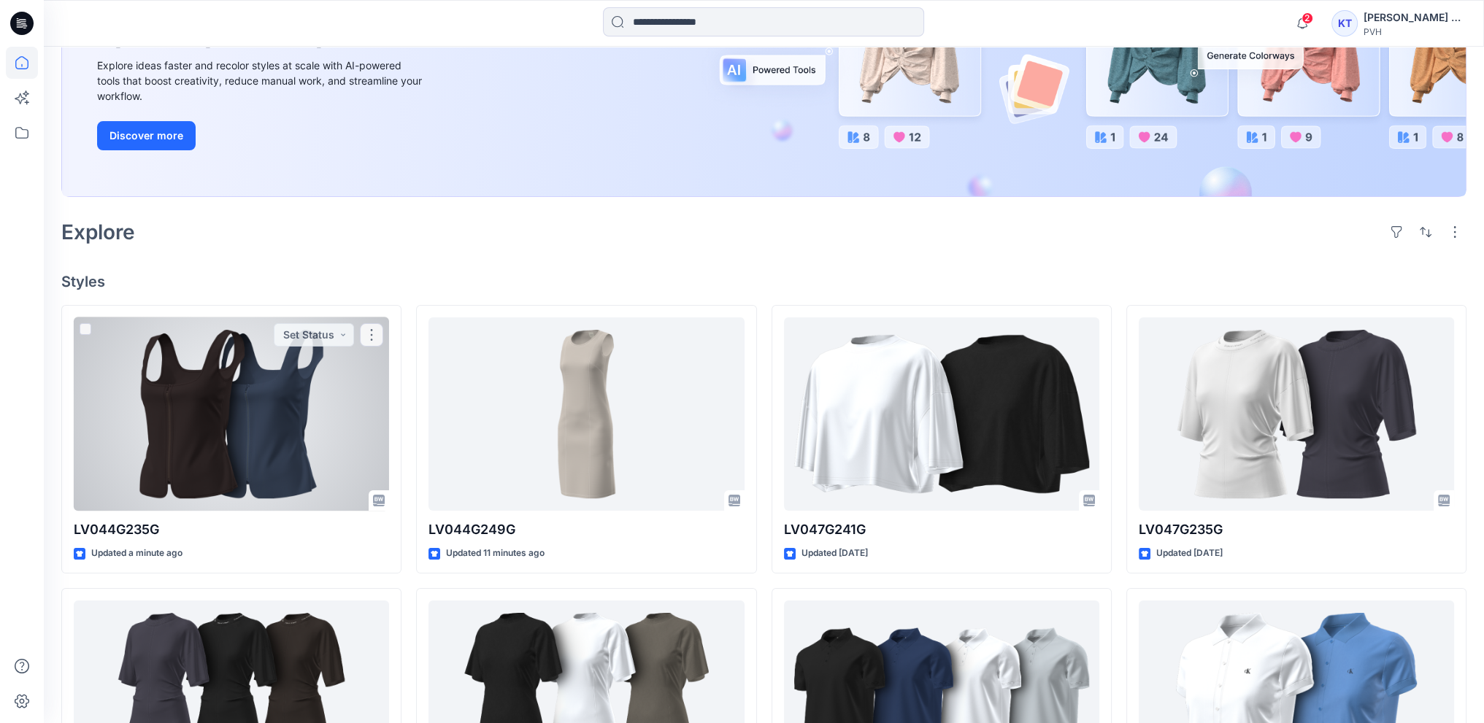
click at [193, 392] on div at bounding box center [231, 415] width 315 height 194
